Goal: Information Seeking & Learning: Check status

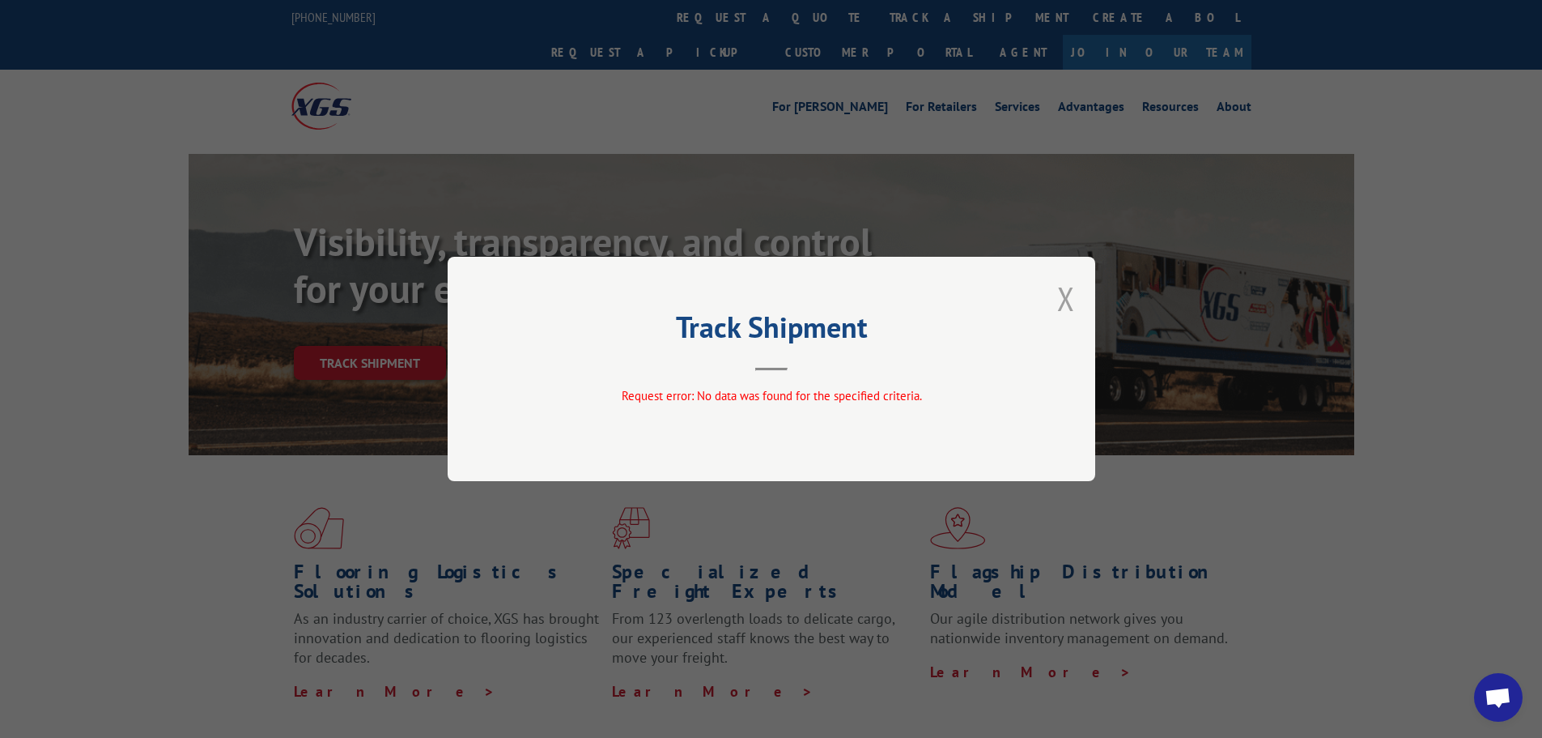
click at [1069, 299] on button "Close modal" at bounding box center [1066, 298] width 18 height 43
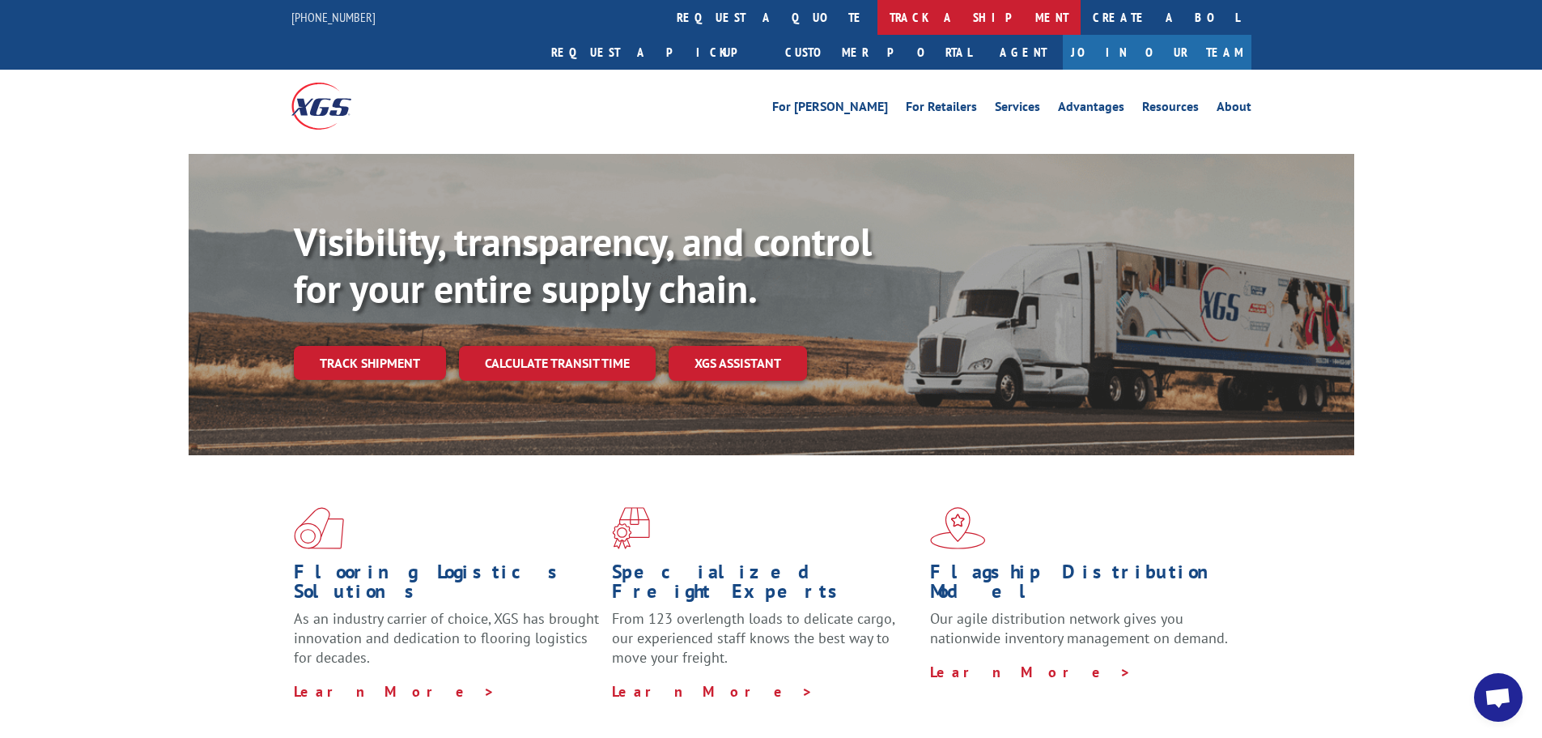
click at [878, 12] on link "track a shipment" at bounding box center [979, 17] width 203 height 35
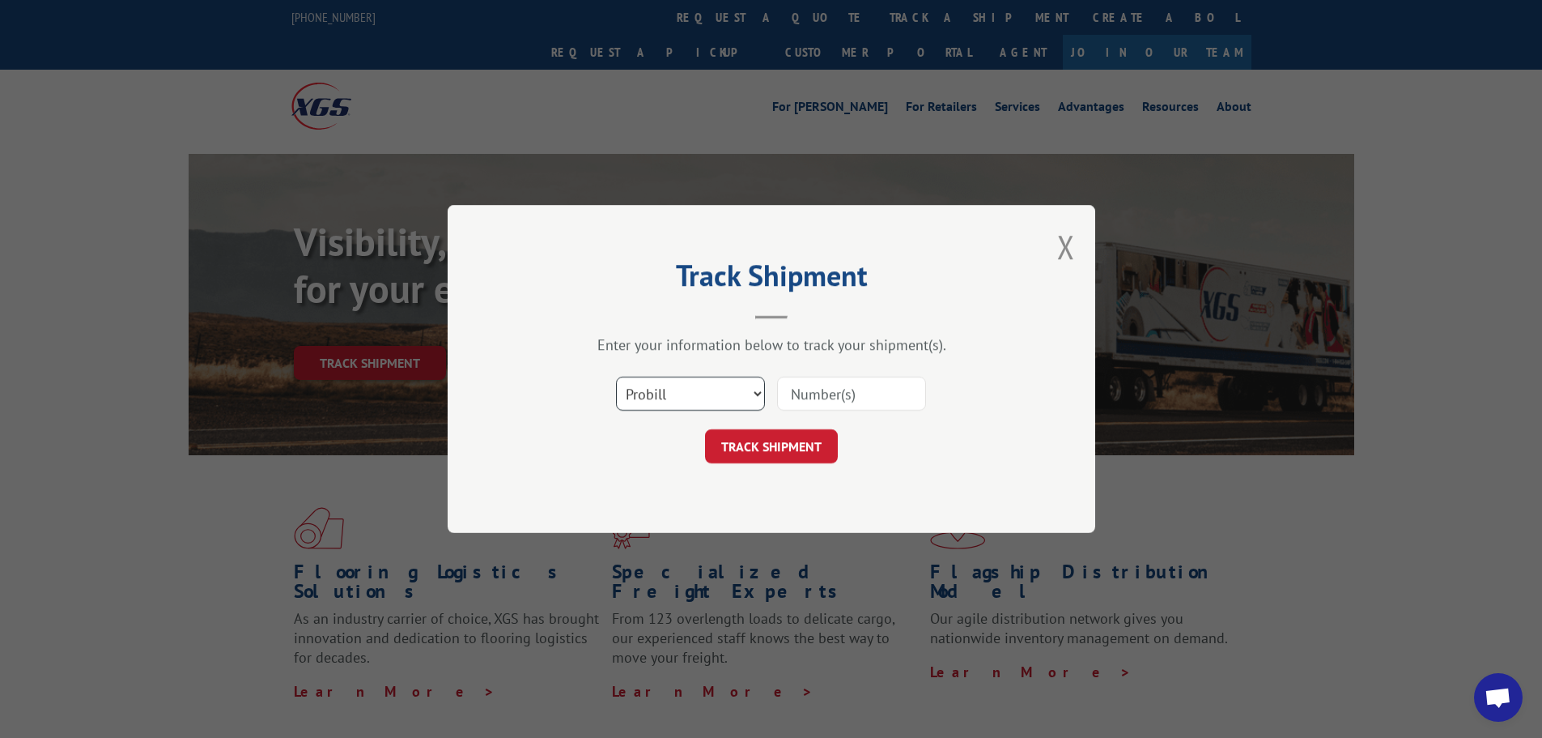
click at [751, 390] on select "Select category... Probill BOL PO" at bounding box center [690, 394] width 149 height 34
select select "bol"
click at [616, 377] on select "Select category... Probill BOL PO" at bounding box center [690, 394] width 149 height 34
click at [828, 395] on input at bounding box center [851, 394] width 149 height 34
paste input "08252025"
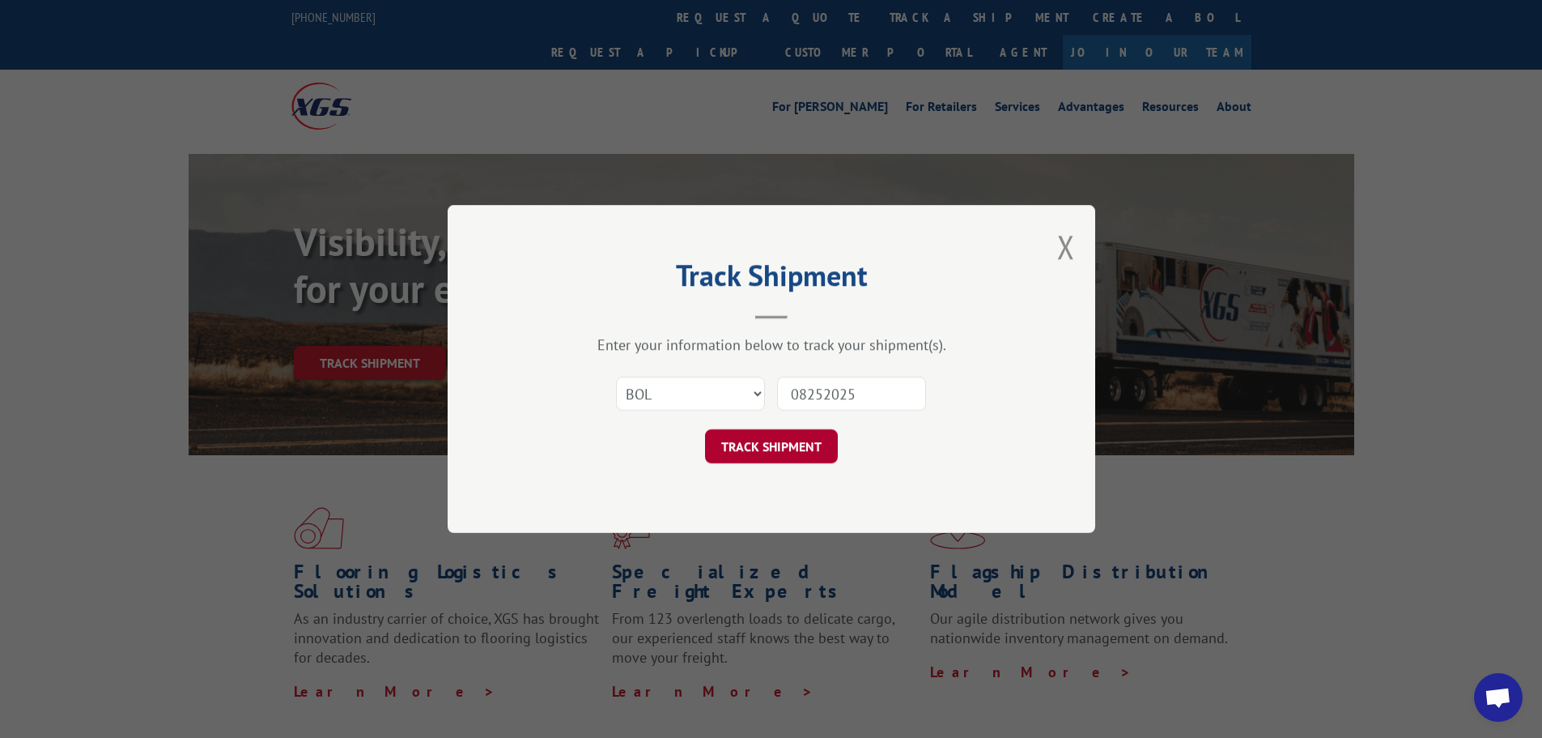
type input "08252025"
click at [773, 445] on button "TRACK SHIPMENT" at bounding box center [771, 446] width 133 height 34
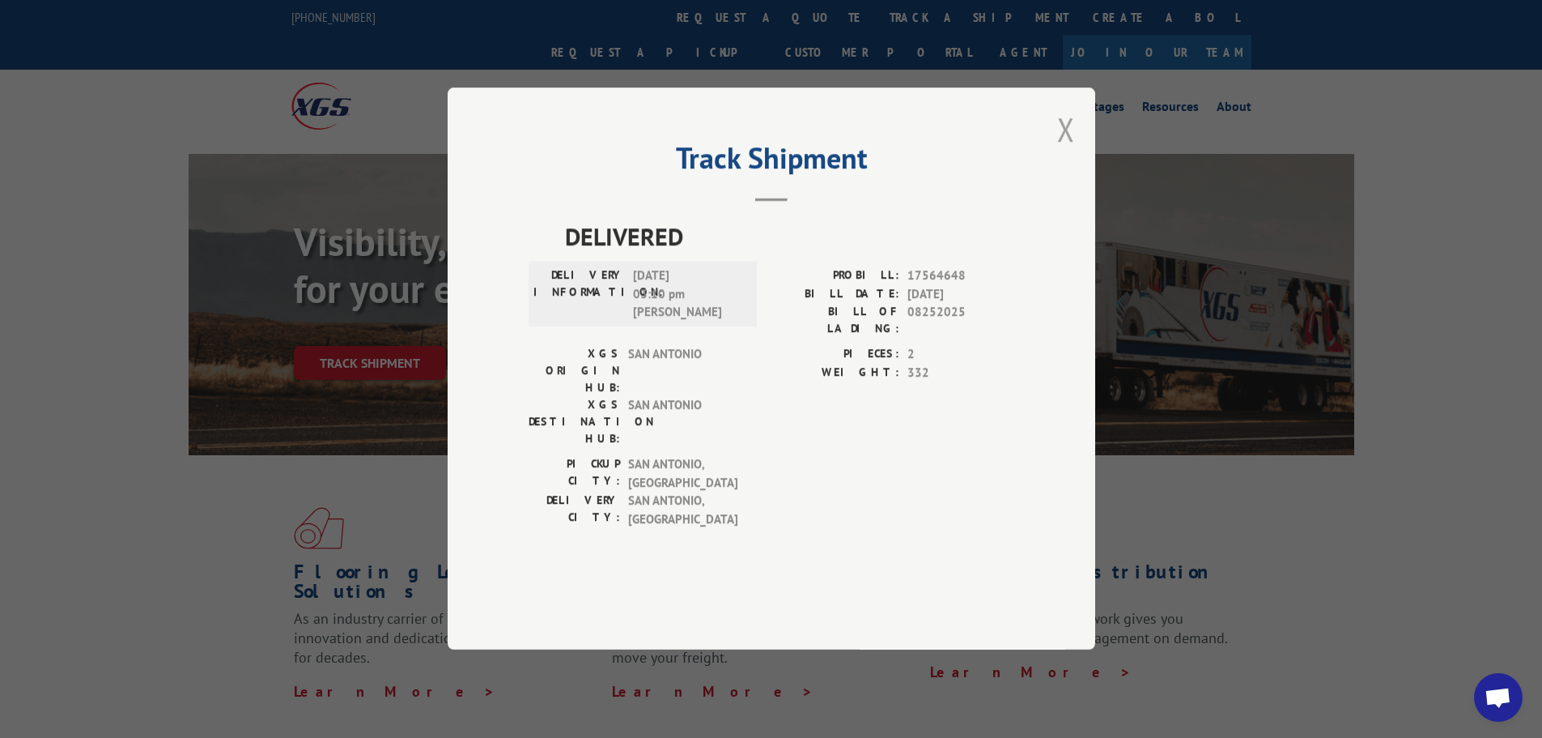
click at [1066, 151] on button "Close modal" at bounding box center [1066, 129] width 18 height 43
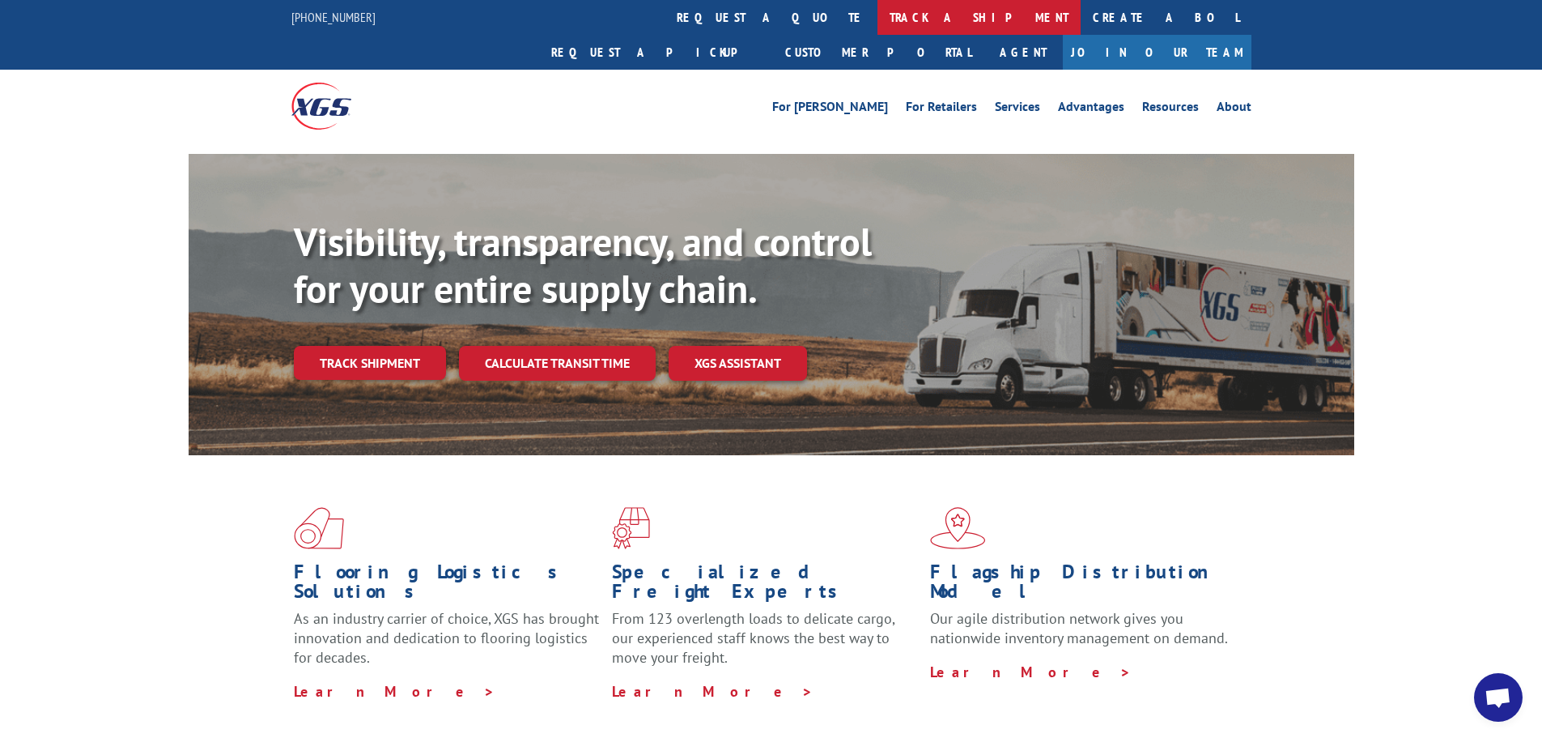
click at [878, 26] on link "track a shipment" at bounding box center [979, 17] width 203 height 35
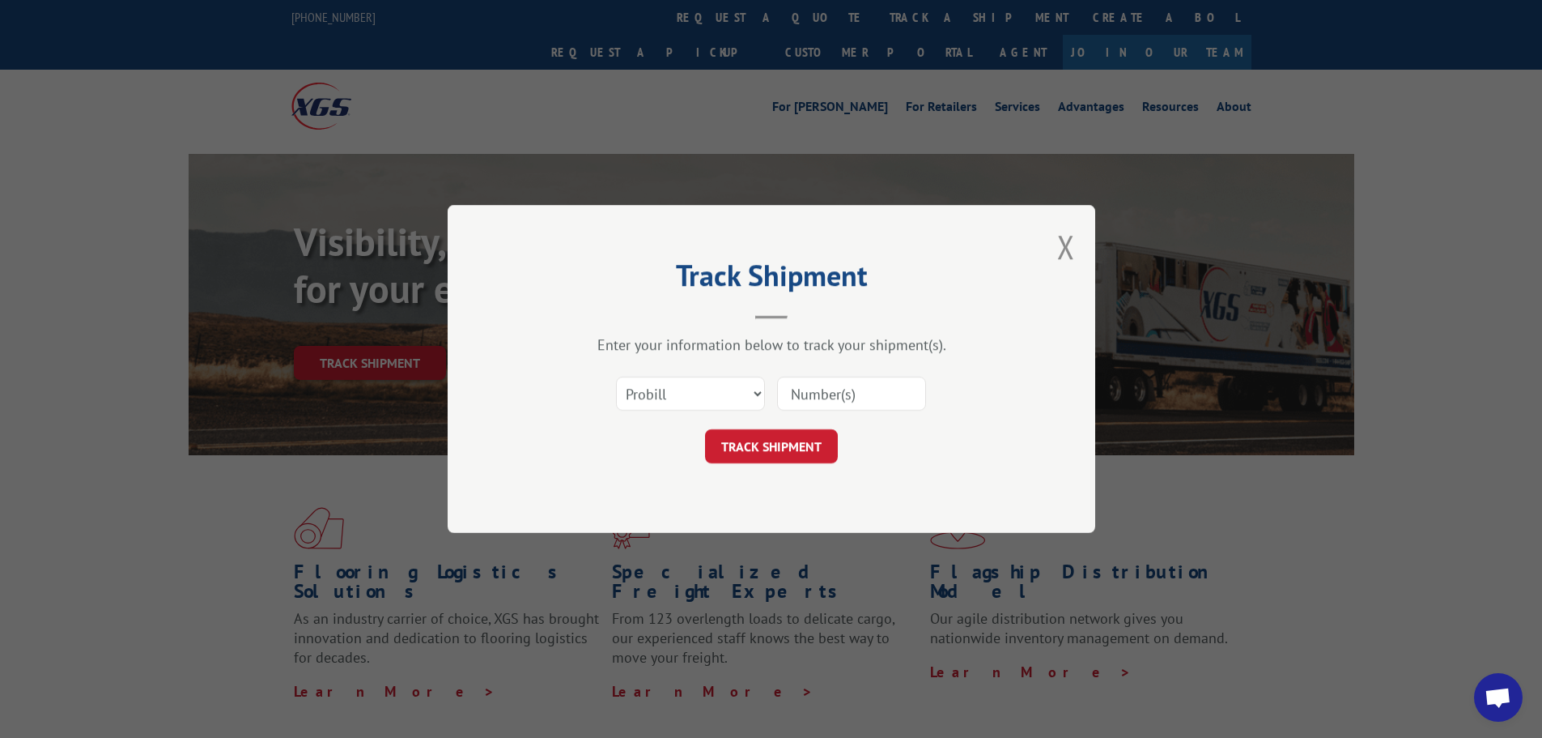
click at [828, 396] on input at bounding box center [851, 394] width 149 height 34
paste input "5534182"
type input "5534182"
click button "TRACK SHIPMENT" at bounding box center [771, 446] width 133 height 34
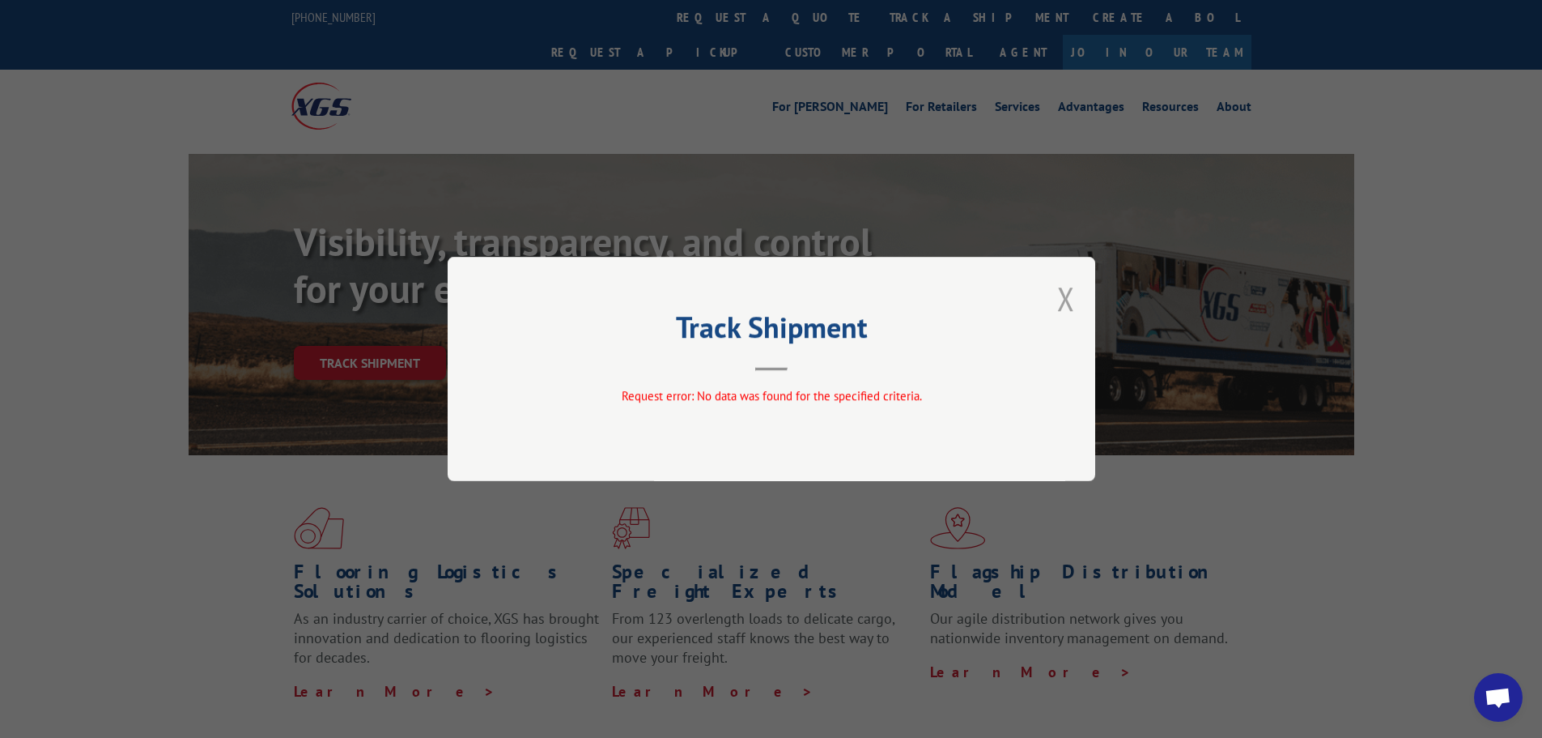
click at [1065, 299] on button "Close modal" at bounding box center [1066, 298] width 18 height 43
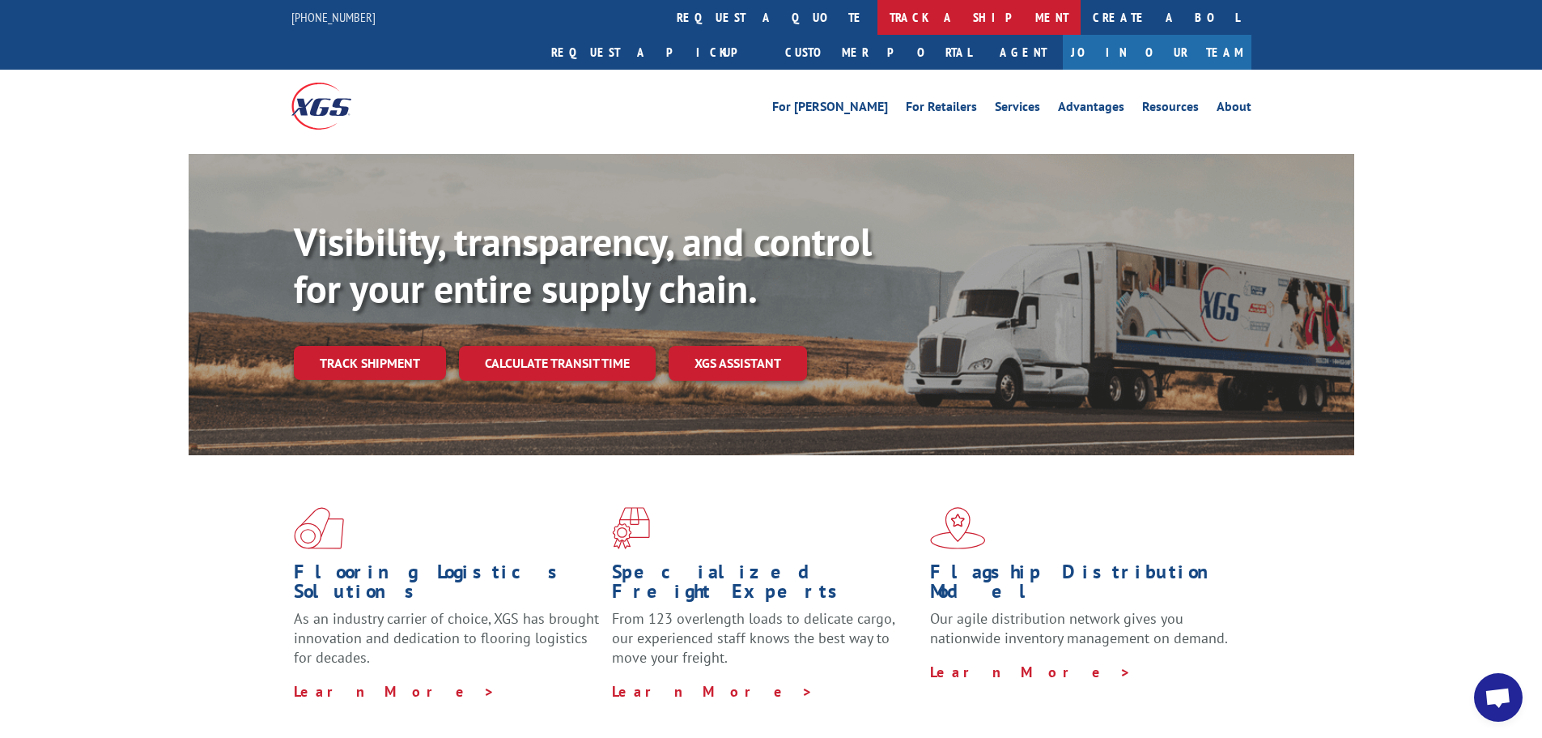
click at [878, 10] on link "track a shipment" at bounding box center [979, 17] width 203 height 35
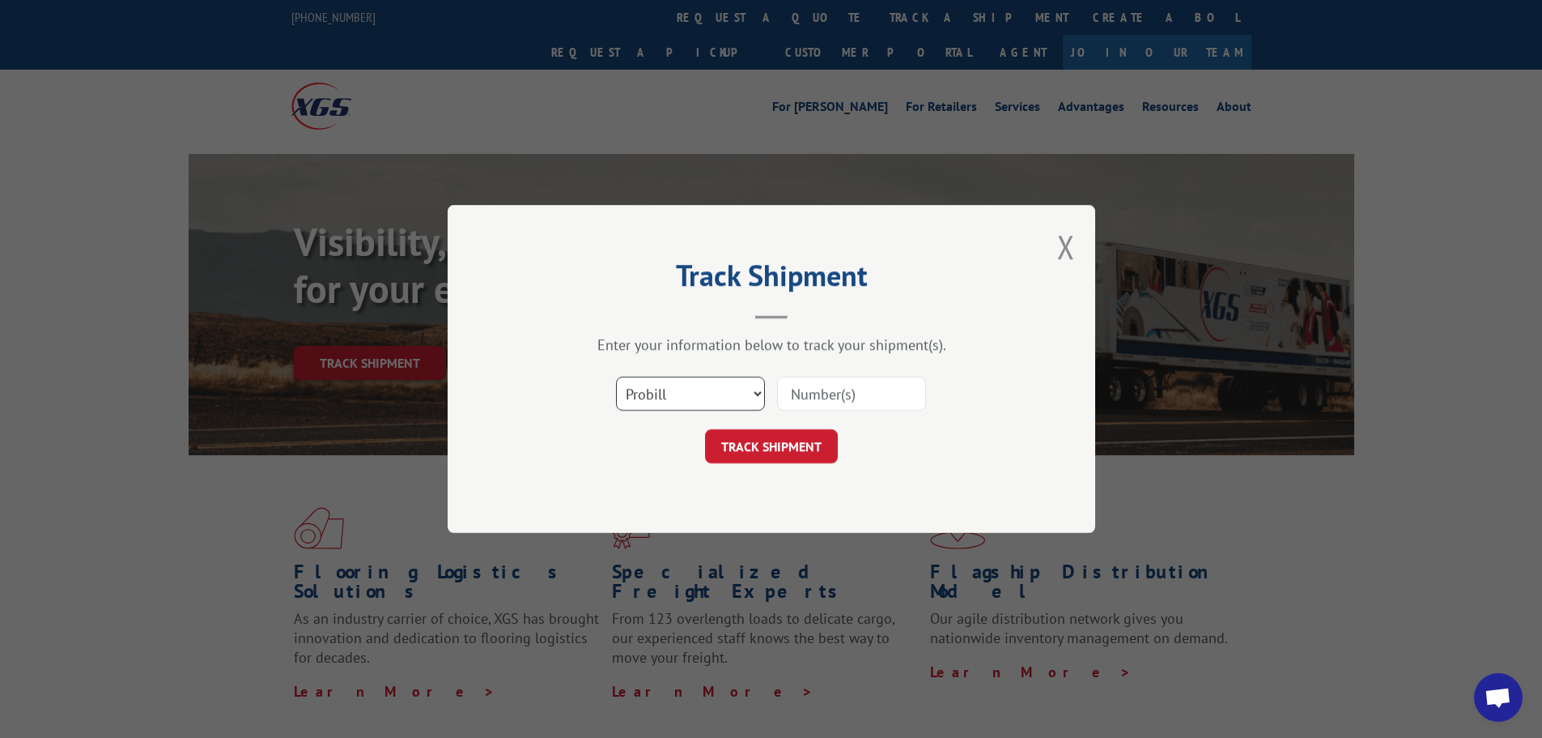
click at [747, 387] on select "Select category... Probill BOL PO" at bounding box center [690, 394] width 149 height 34
select select "bol"
click at [616, 377] on select "Select category... Probill BOL PO" at bounding box center [690, 394] width 149 height 34
click at [836, 400] on input at bounding box center [851, 394] width 149 height 34
paste input "5534182"
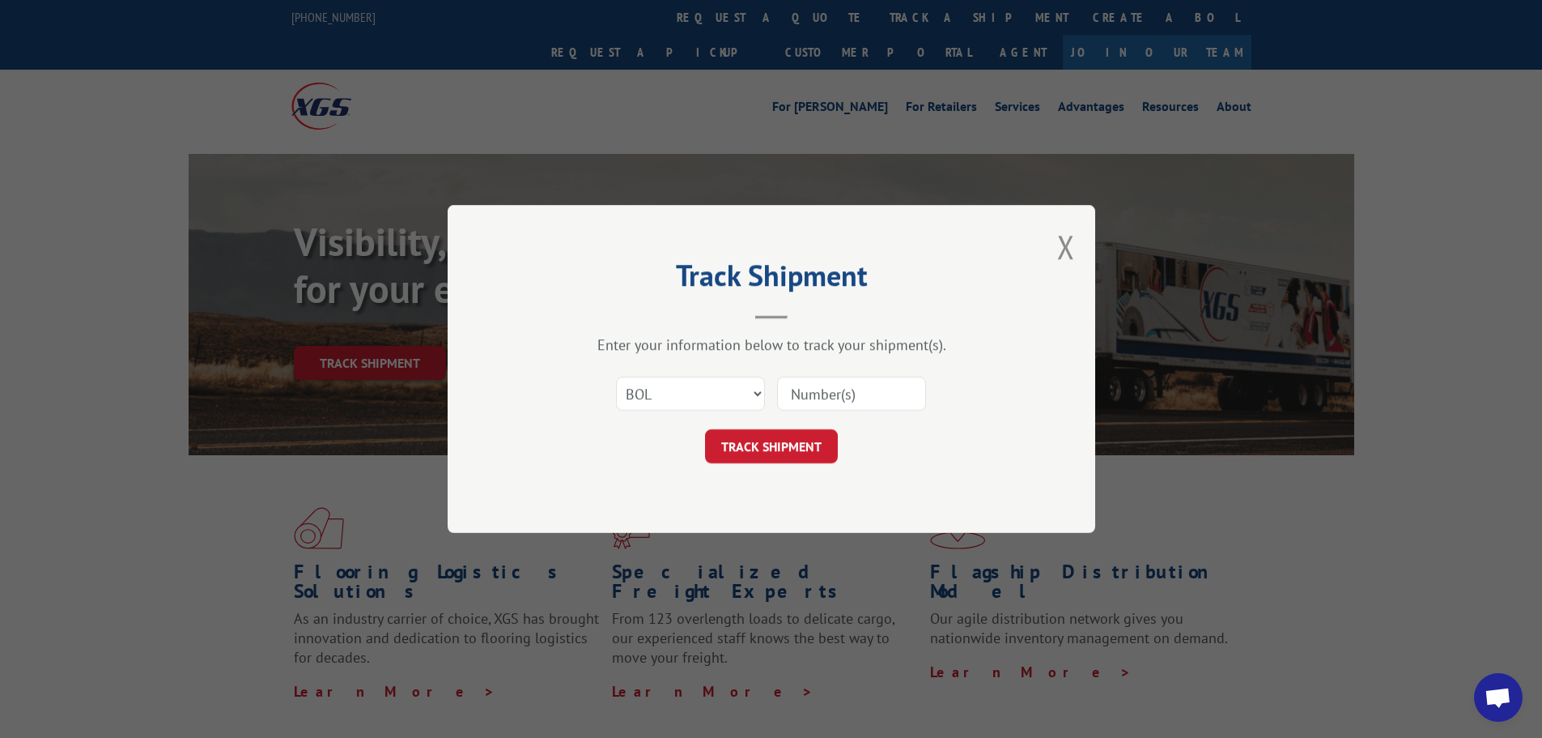
type input "5534182"
click button "TRACK SHIPMENT" at bounding box center [771, 446] width 133 height 34
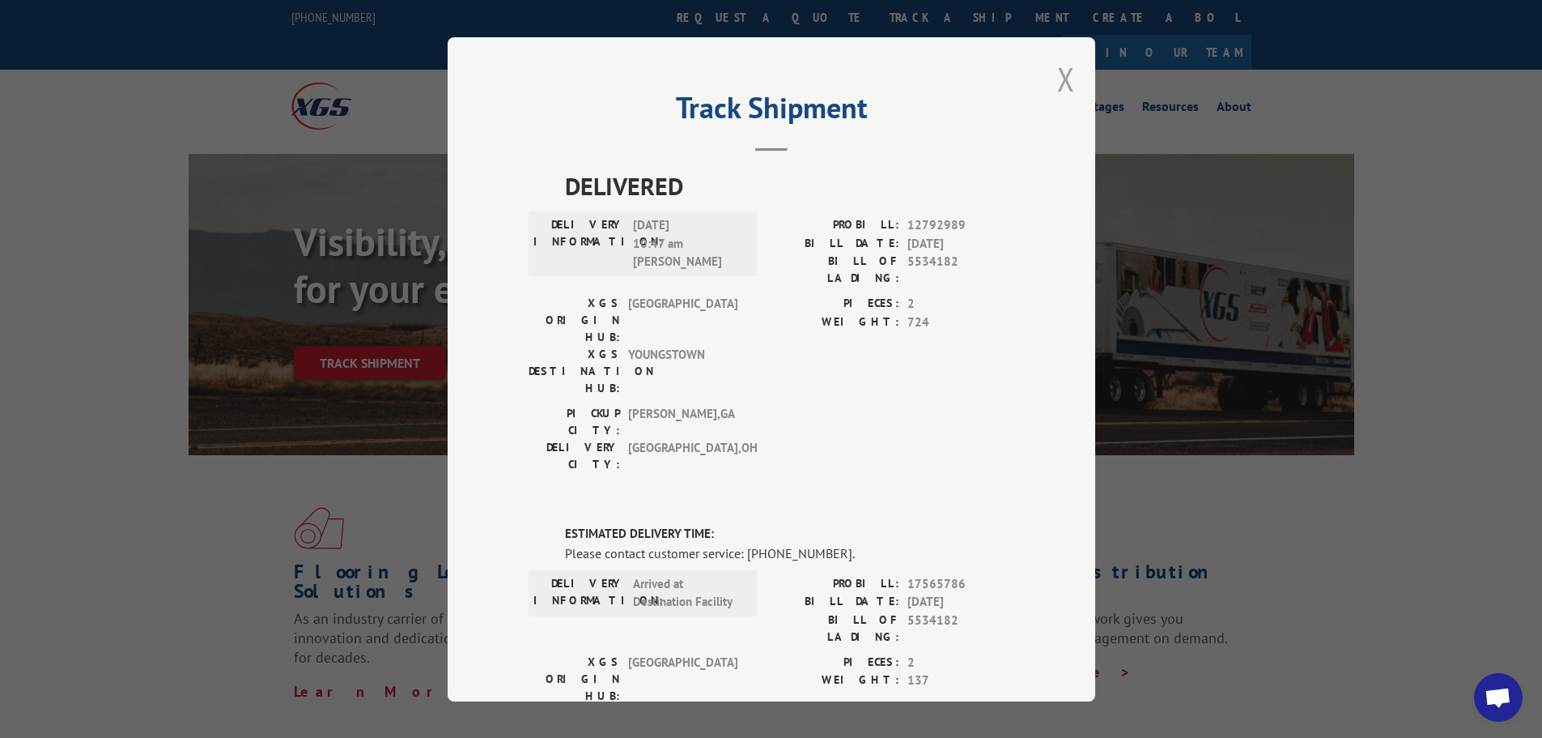
click at [1058, 81] on button "Close modal" at bounding box center [1066, 78] width 18 height 43
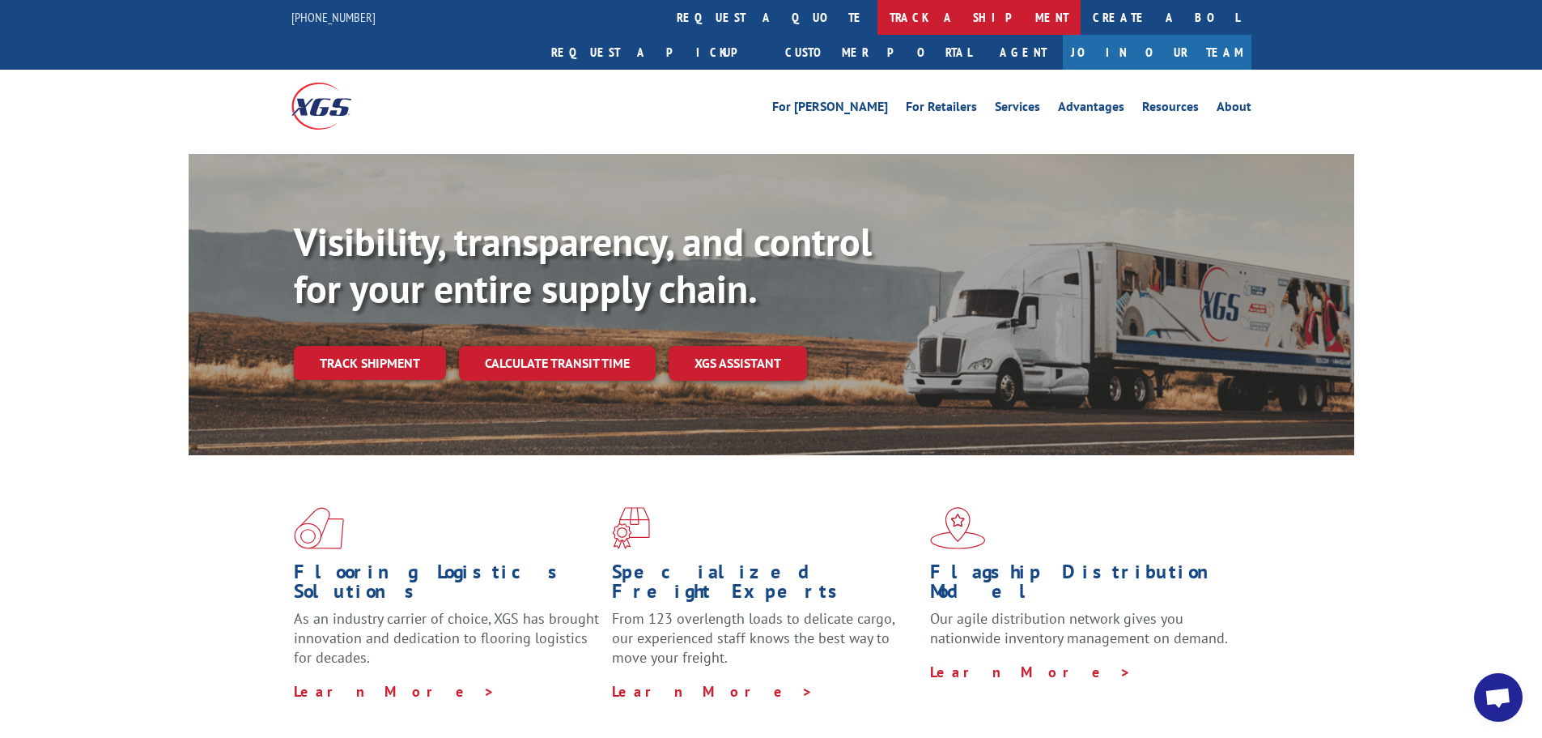
click at [878, 21] on link "track a shipment" at bounding box center [979, 17] width 203 height 35
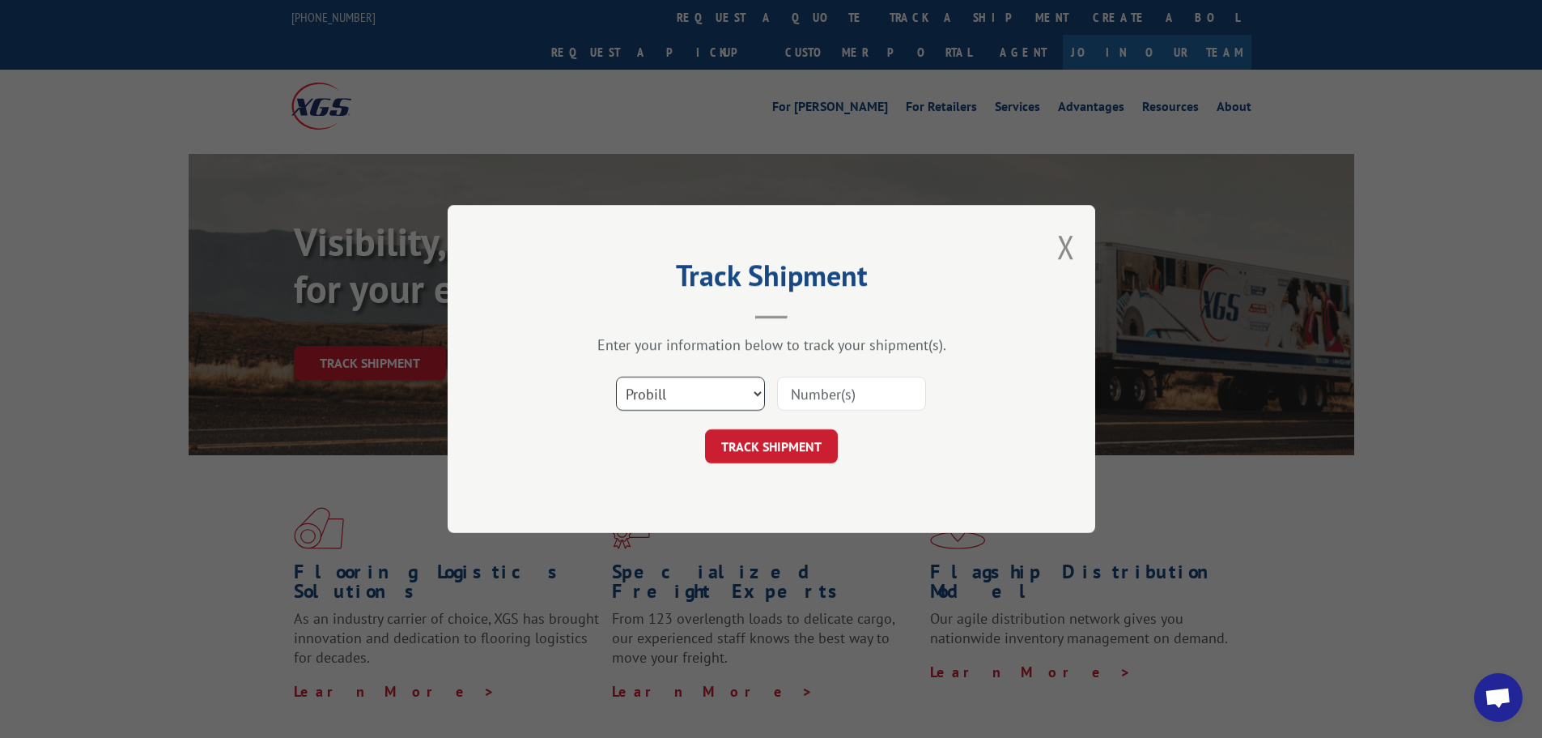
click at [757, 394] on select "Select category... Probill BOL PO" at bounding box center [690, 394] width 149 height 34
select select "bol"
click at [616, 377] on select "Select category... Probill BOL PO" at bounding box center [690, 394] width 149 height 34
click at [823, 400] on input at bounding box center [851, 394] width 149 height 34
paste input "5534182"
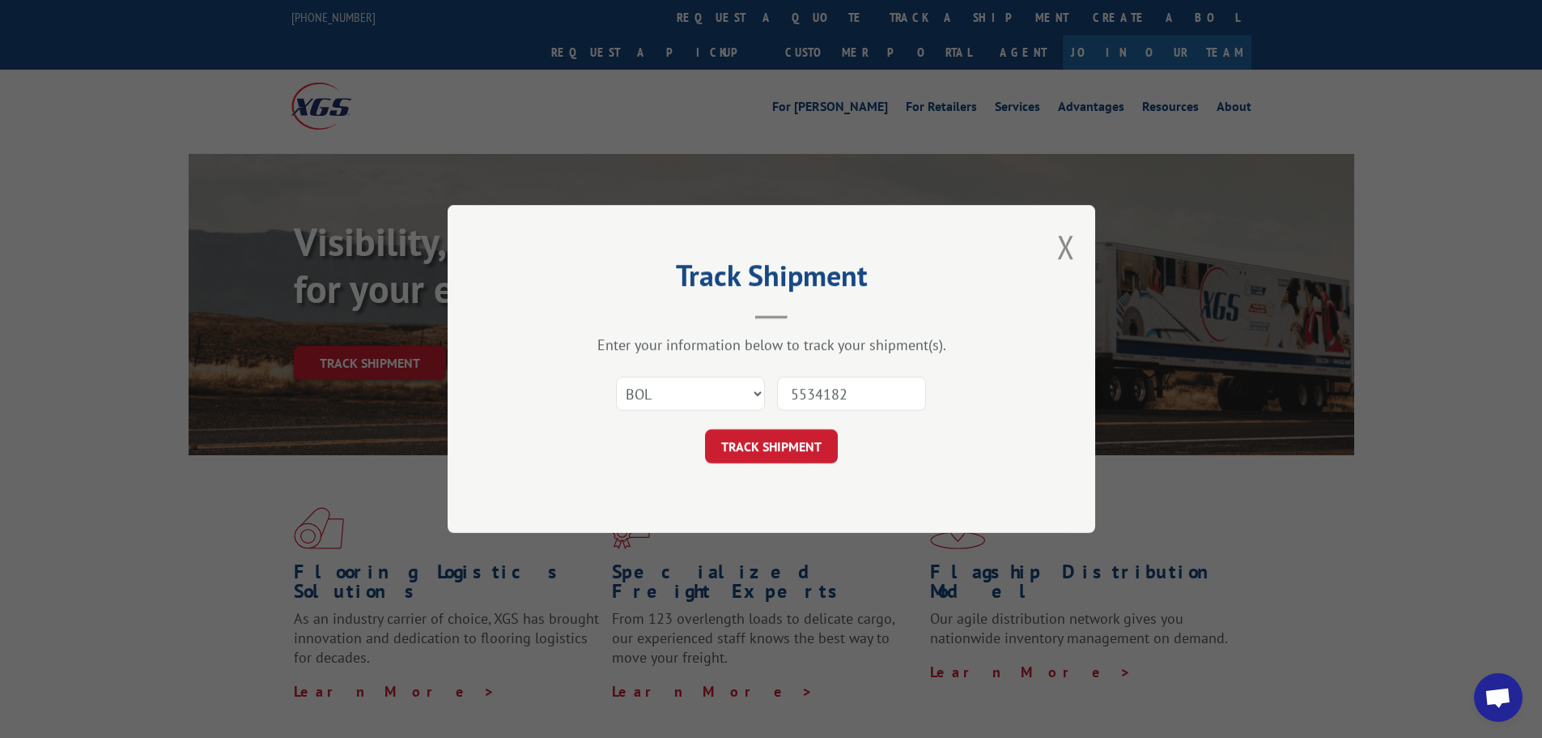
type input "5534182"
click at [783, 445] on button "TRACK SHIPMENT" at bounding box center [771, 446] width 133 height 34
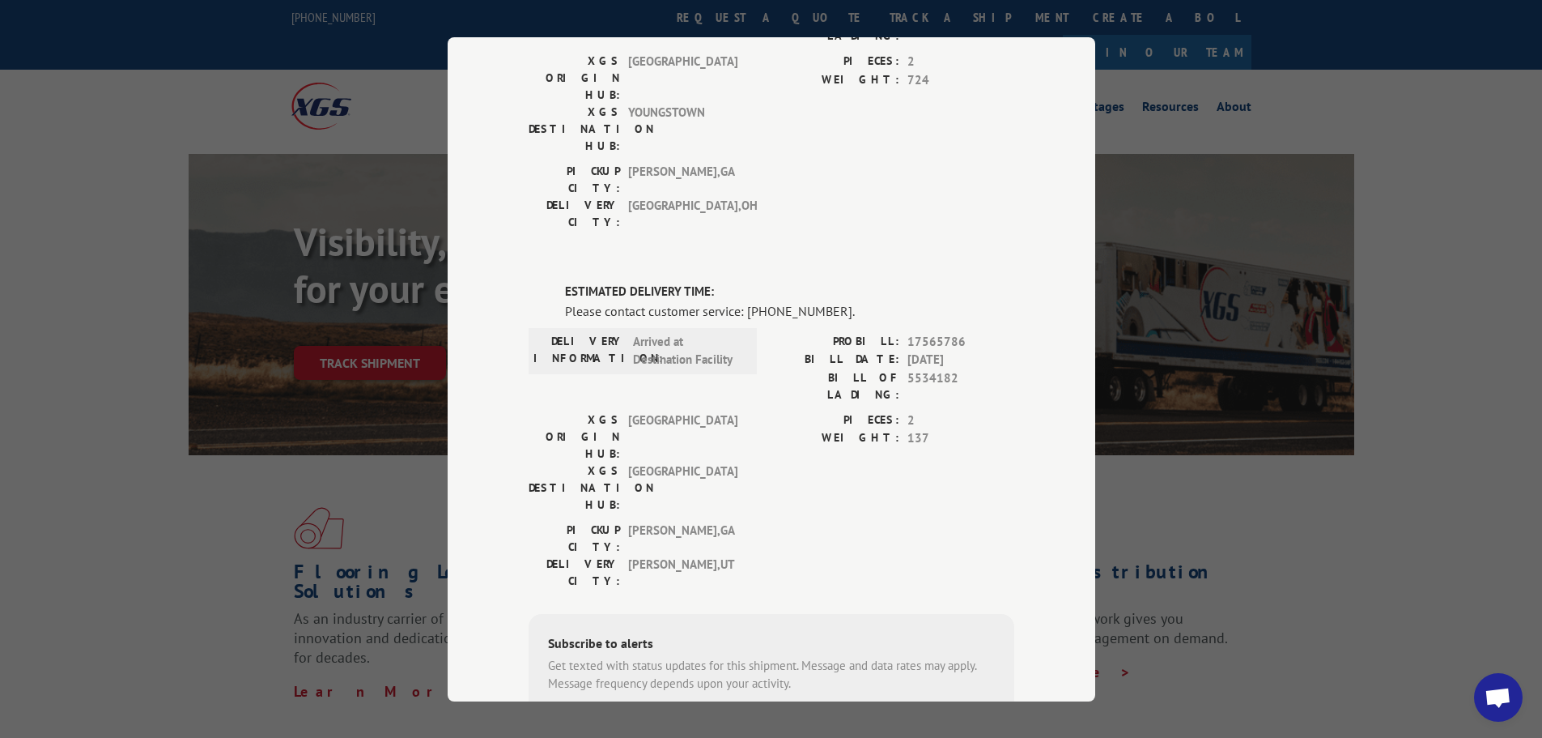
scroll to position [217, 0]
